Goal: Task Accomplishment & Management: Manage account settings

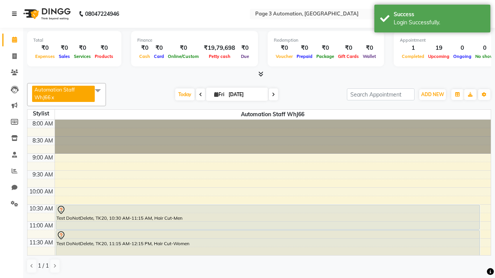
click at [16, 14] on icon at bounding box center [14, 13] width 5 height 5
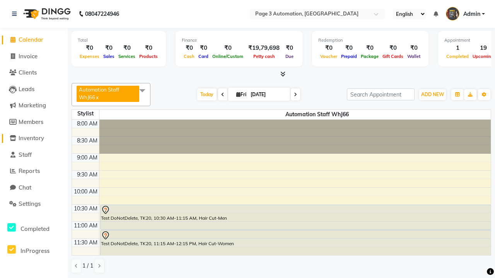
click at [34, 138] on span "Inventory" at bounding box center [32, 138] width 26 height 7
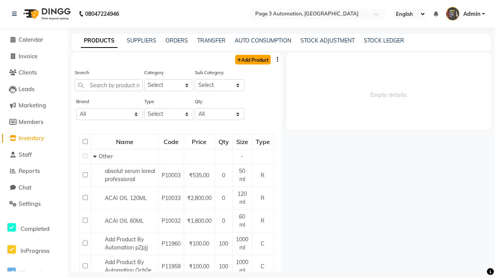
click at [252, 60] on link "Add Product" at bounding box center [253, 60] width 36 height 10
select select "true"
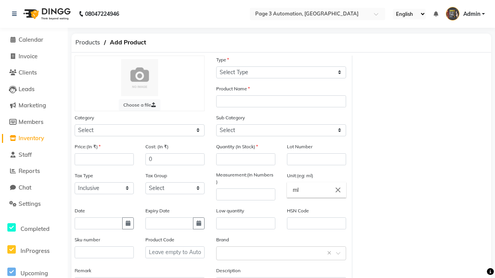
select select "C"
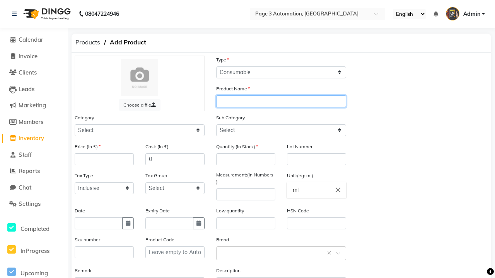
type input "Automation Product lCPFU"
select select "41401000"
type input "Automation Product lCPFU"
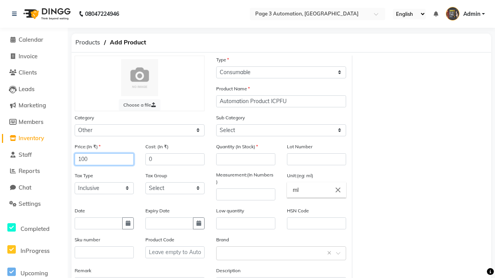
type input "100"
type input "150"
select select "41401002"
type input "150"
type input "100"
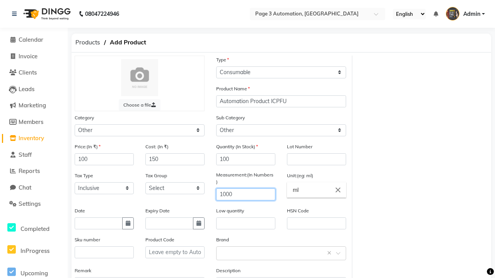
type input "1000"
type textarea "This Product is Created by Automation"
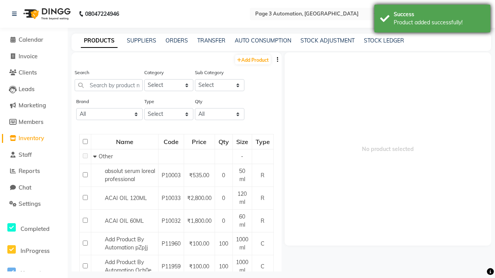
click at [432, 20] on div "Product added successfully!" at bounding box center [439, 23] width 91 height 8
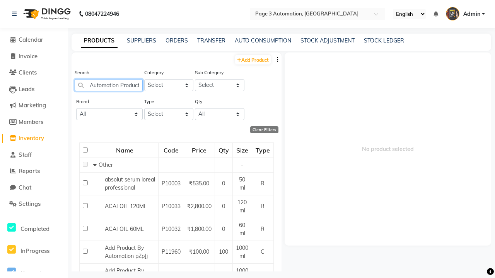
type input "Automation Product lCPFU"
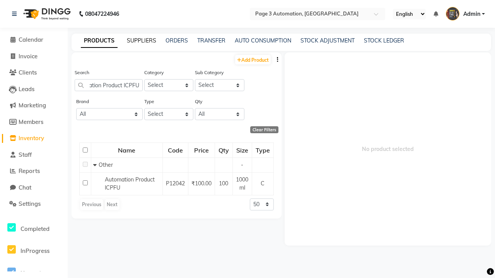
click at [141, 41] on link "SUPPLIERS" at bounding box center [141, 40] width 29 height 7
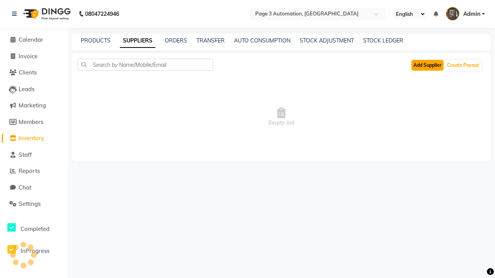
click at [427, 65] on button "Add Supplier" at bounding box center [427, 65] width 32 height 11
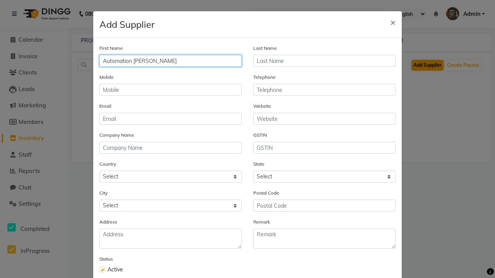
type input "Automation [PERSON_NAME]"
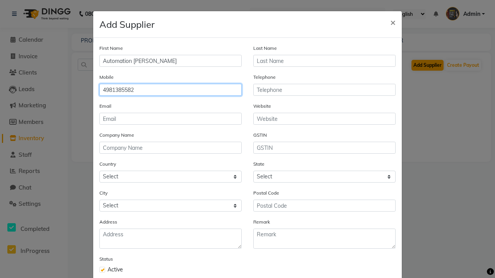
type input "4981385582"
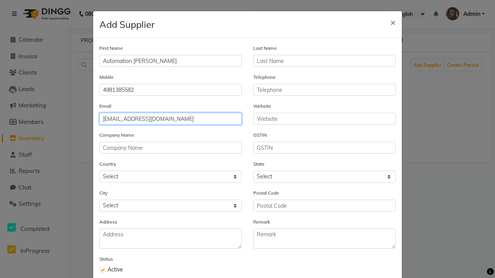
type input "[EMAIL_ADDRESS][DOMAIN_NAME]"
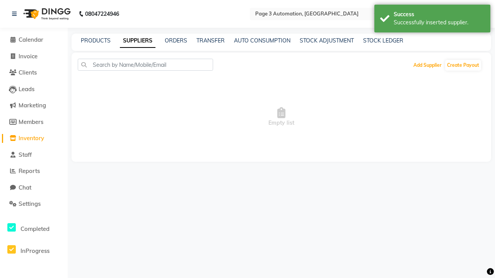
scroll to position [44, 0]
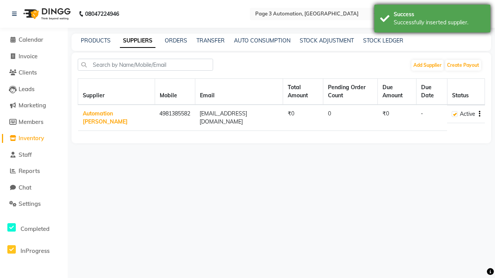
click at [432, 20] on div "Successfully inserted supplier." at bounding box center [439, 23] width 91 height 8
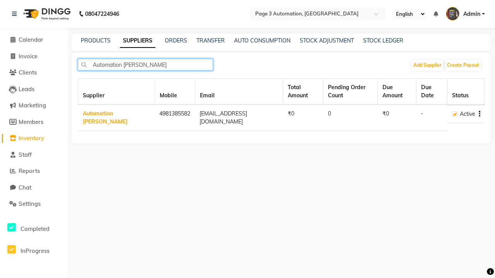
type input "Automation [PERSON_NAME]"
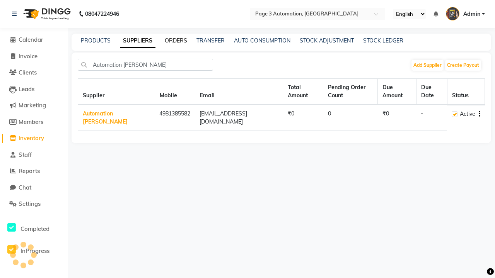
click at [176, 41] on link "ORDERS" at bounding box center [176, 40] width 22 height 7
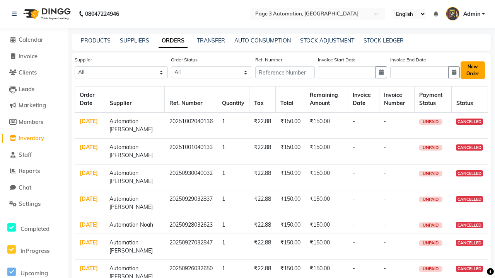
click at [472, 70] on button "New Order" at bounding box center [472, 70] width 24 height 18
select select "true"
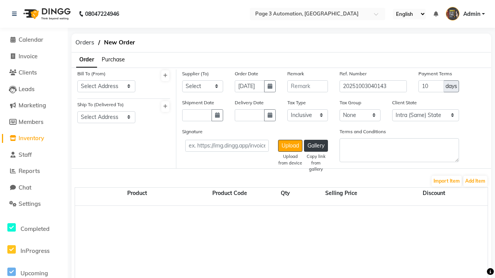
select select "3529"
select select "1325"
select select "1326"
select select "6067"
click at [475, 181] on button "Add Item" at bounding box center [475, 181] width 24 height 11
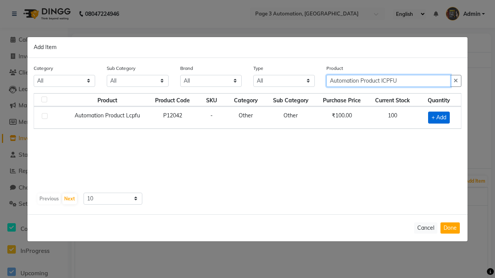
type input "Automation Product lCPFU"
click at [439, 118] on span "+ Add" at bounding box center [439, 118] width 22 height 12
checkbox input "true"
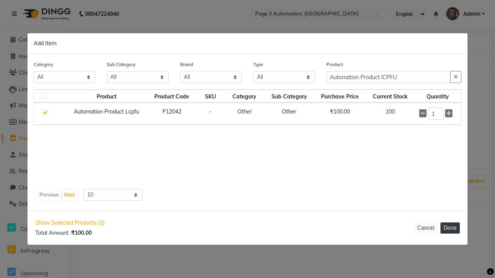
click at [450, 228] on button "Done" at bounding box center [449, 228] width 19 height 11
select select "3529"
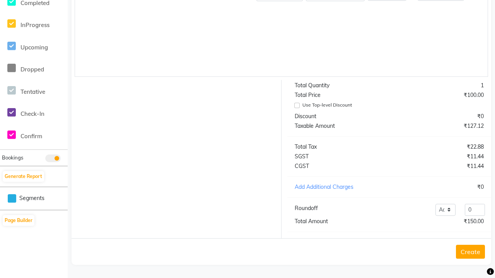
click at [464, 252] on button "Create" at bounding box center [470, 252] width 29 height 14
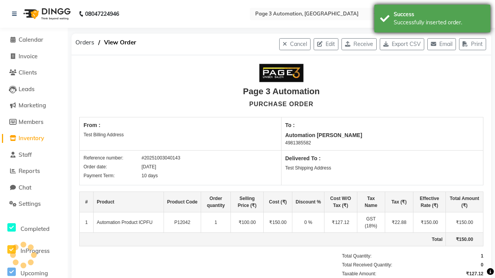
click at [432, 20] on div "Successfully inserted order." at bounding box center [439, 23] width 91 height 8
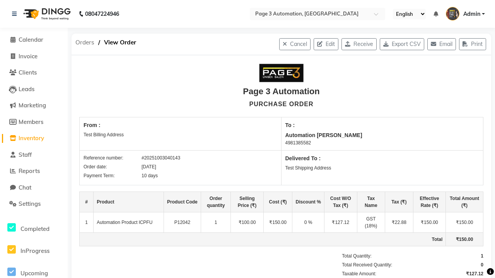
click at [85, 43] on span "Orders" at bounding box center [85, 43] width 27 height 14
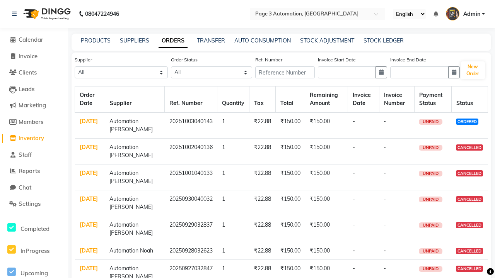
select select "6067"
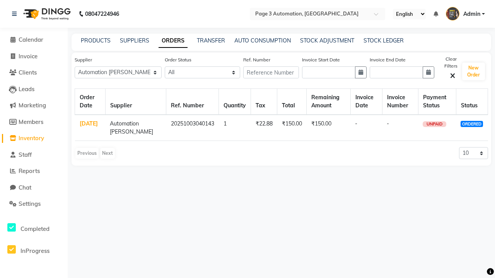
click at [173, 41] on link "ORDERS" at bounding box center [173, 41] width 29 height 14
click at [89, 124] on link "[DATE]" at bounding box center [89, 123] width 18 height 7
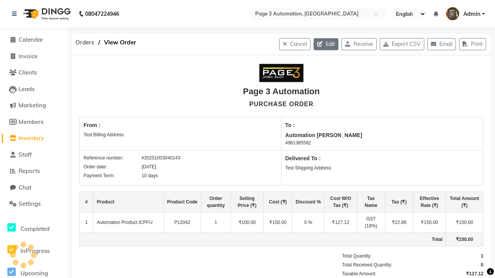
click at [317, 44] on icon "button" at bounding box center [321, 43] width 9 height 5
select select "1325"
select select "1326"
select select "6067"
select select "true"
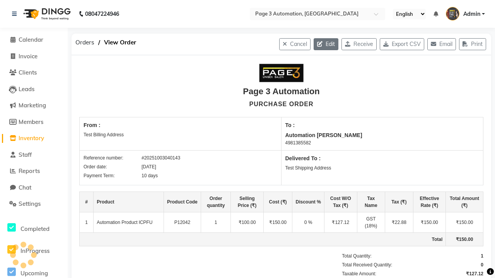
select select "3529"
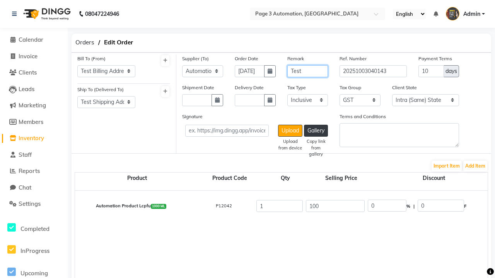
type input "Test"
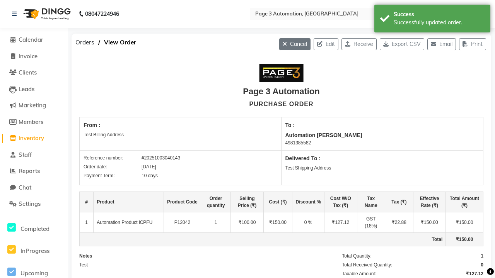
click at [432, 20] on div "Successfully updated order." at bounding box center [439, 23] width 91 height 8
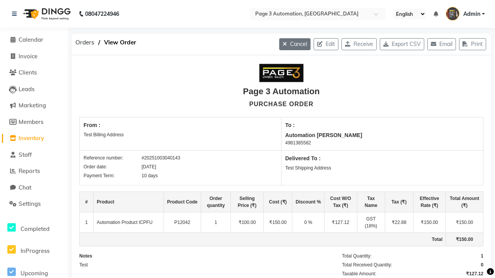
click at [286, 44] on button "Cancel" at bounding box center [294, 44] width 31 height 12
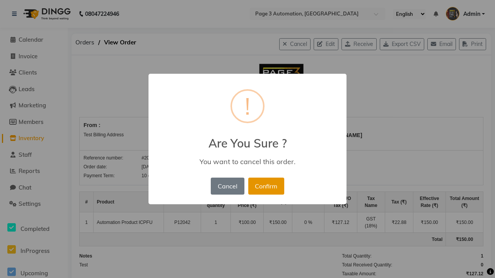
click at [266, 186] on button "Confirm" at bounding box center [266, 186] width 36 height 17
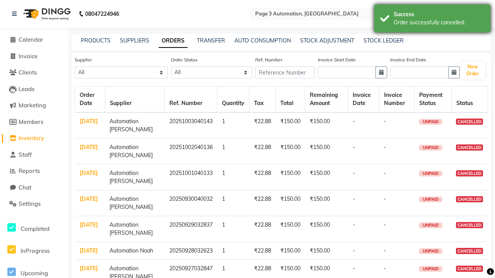
click at [432, 20] on div "Order successfully cancelled." at bounding box center [439, 23] width 91 height 8
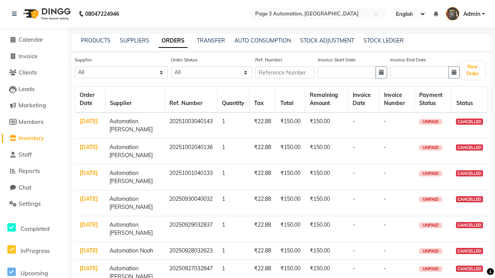
select select "6067"
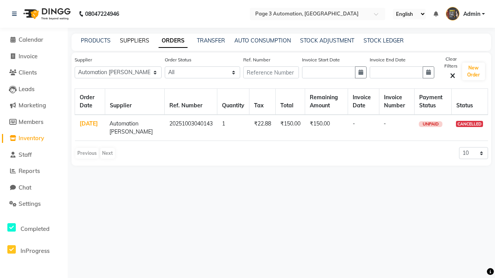
click at [135, 41] on link "SUPPLIERS" at bounding box center [134, 40] width 29 height 7
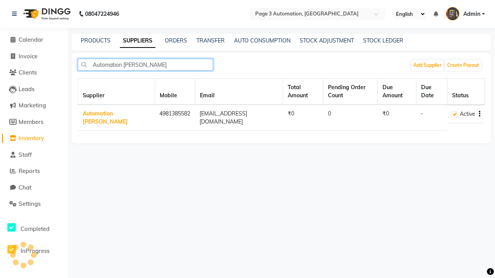
type input "Automation [PERSON_NAME]"
click at [479, 114] on icon "button" at bounding box center [480, 114] width 2 height 0
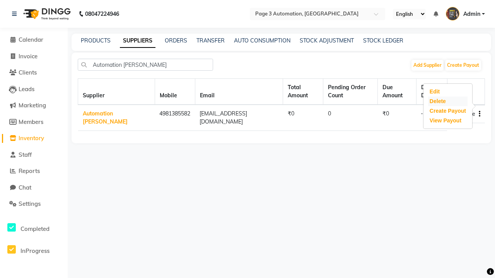
click at [447, 101] on div "Delete" at bounding box center [447, 102] width 39 height 10
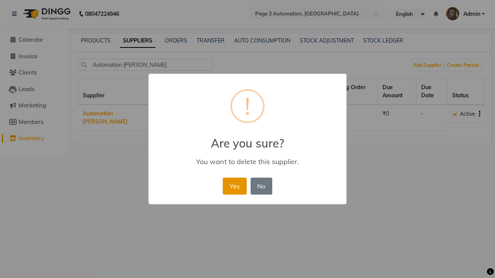
click at [238, 178] on button "Yes" at bounding box center [235, 186] width 24 height 17
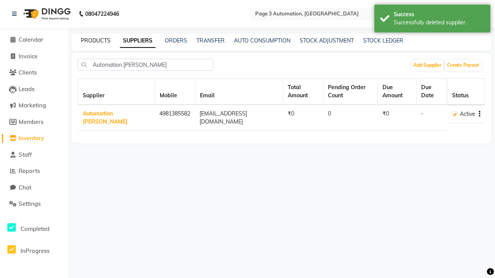
click at [432, 20] on div "Successfully deleted supplier." at bounding box center [439, 23] width 91 height 8
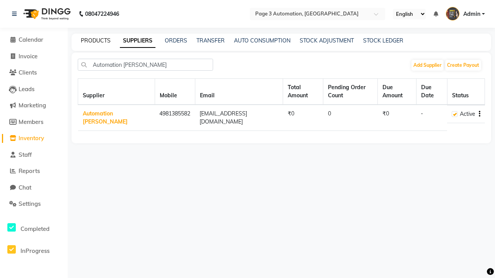
click at [95, 41] on link "PRODUCTS" at bounding box center [96, 40] width 30 height 7
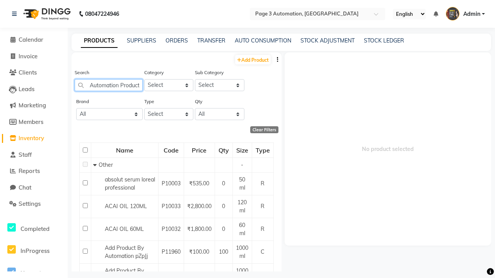
scroll to position [0, 17]
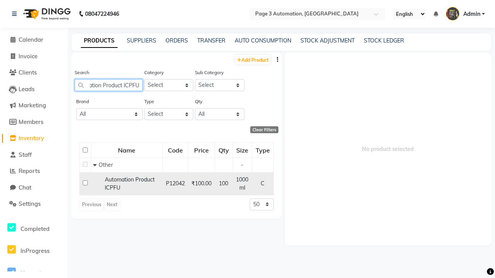
type input "Automation Product lCPFU"
click at [85, 183] on input "checkbox" at bounding box center [85, 183] width 5 height 5
checkbox input "true"
select select
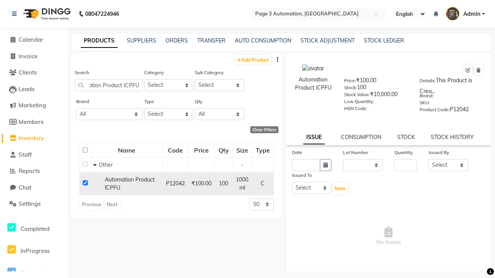
scroll to position [0, 0]
click at [478, 70] on icon at bounding box center [478, 70] width 4 height 5
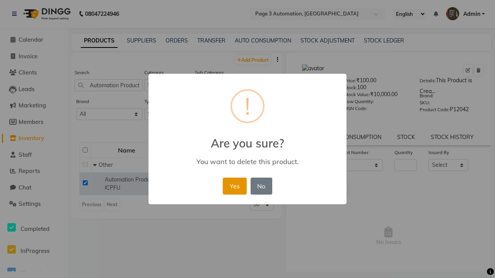
click at [234, 186] on button "Yes" at bounding box center [235, 186] width 24 height 17
